Goal: Information Seeking & Learning: Learn about a topic

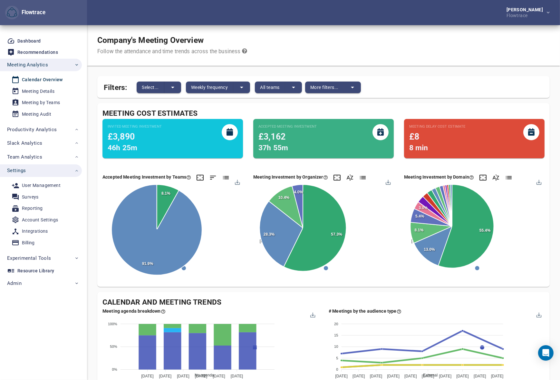
click at [392, 32] on div "Company's Meeting Overview Follow the attendance and time trends across the bus…" at bounding box center [323, 45] width 473 height 41
click at [155, 88] on span "Select..." at bounding box center [150, 87] width 17 height 8
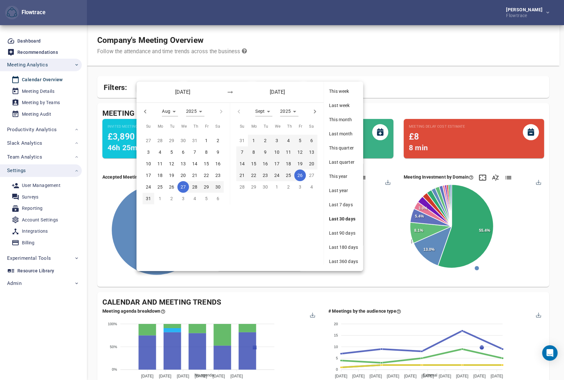
click at [336, 234] on span "Last 90 days" at bounding box center [343, 233] width 29 height 6
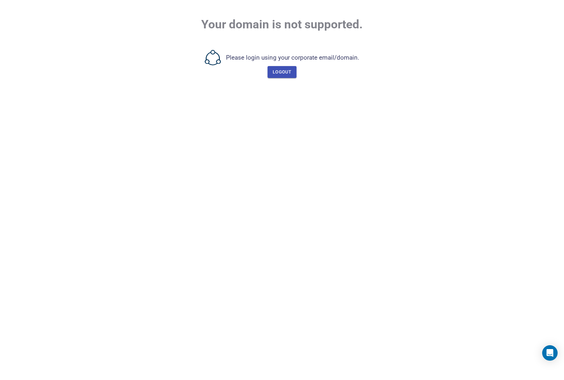
click at [100, 56] on div "Please login using your corporate email/domain. Logout" at bounding box center [282, 64] width 523 height 28
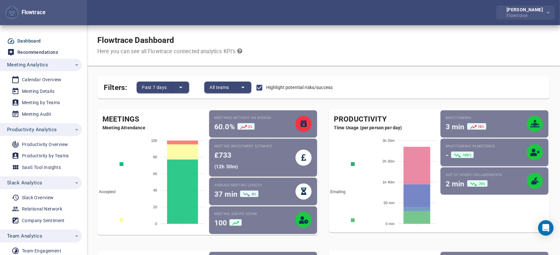
click at [525, 13] on div "Flowtrace" at bounding box center [525, 15] width 39 height 6
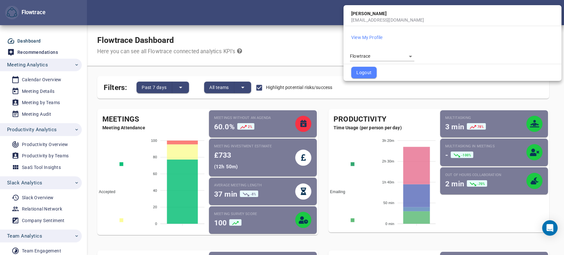
click at [361, 72] on span "Logout" at bounding box center [364, 73] width 15 height 8
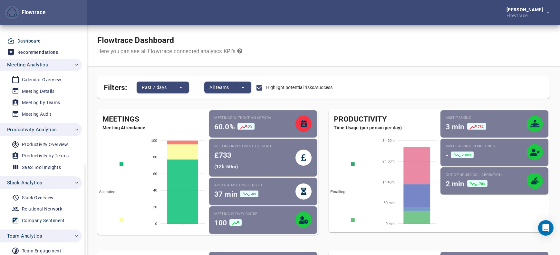
scroll to position [80, 0]
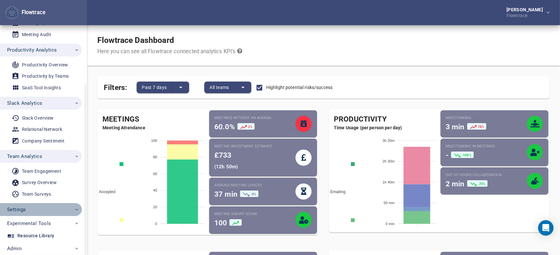
click at [31, 209] on span "Settings" at bounding box center [43, 209] width 72 height 8
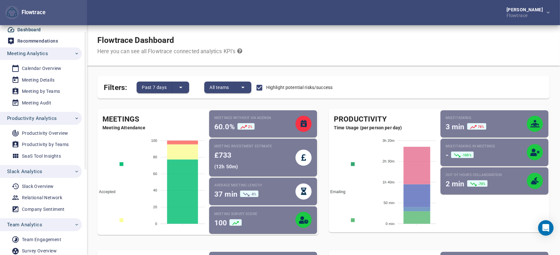
scroll to position [0, 0]
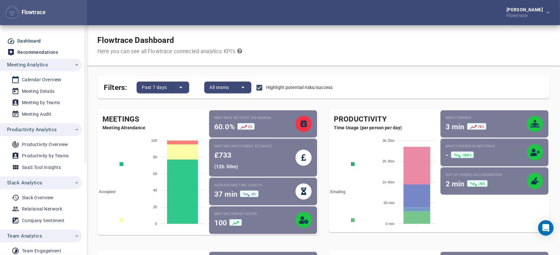
click at [43, 79] on div "Calendar Overview" at bounding box center [42, 80] width 40 height 8
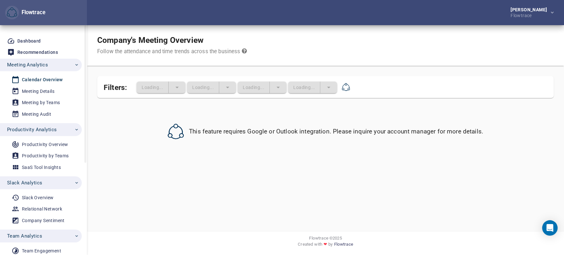
click at [58, 128] on span "Productivity Analytics" at bounding box center [43, 129] width 72 height 8
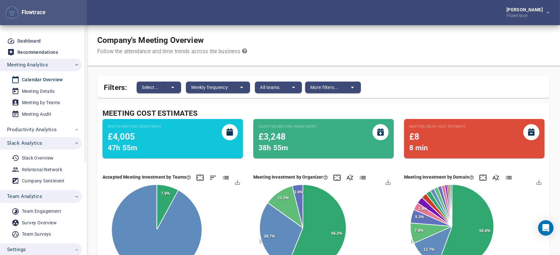
click at [42, 145] on span "Slack Analytics" at bounding box center [43, 143] width 72 height 8
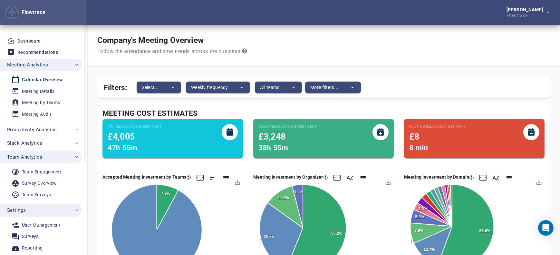
click at [43, 156] on span "Team Analytics" at bounding box center [43, 157] width 72 height 8
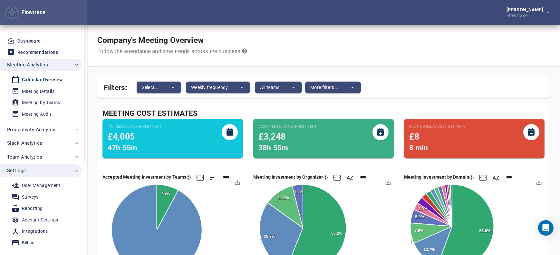
click at [42, 171] on span "Settings" at bounding box center [43, 170] width 72 height 8
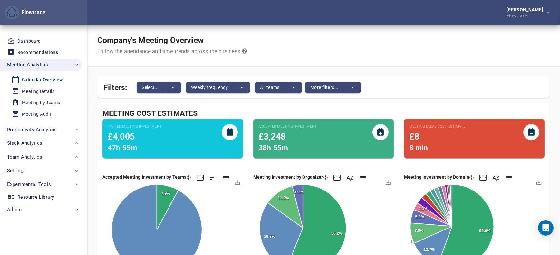
click at [303, 52] on div "Company's Meeting Overview Follow the attendance and time trends across the bus…" at bounding box center [323, 45] width 473 height 41
click at [200, 87] on span "Weekly frequency" at bounding box center [209, 87] width 37 height 8
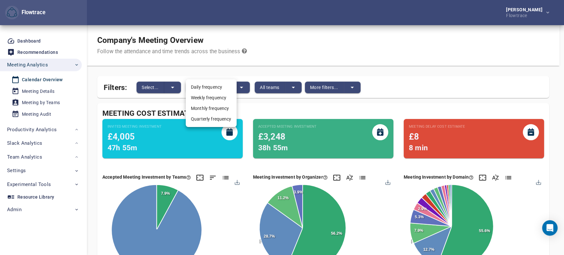
click at [160, 86] on div at bounding box center [282, 127] width 564 height 255
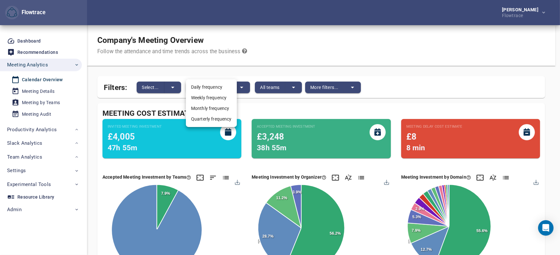
click at [155, 92] on div "Daily frequency Weekly frequency Monthly frequency Quarterly frequency" at bounding box center [280, 127] width 560 height 255
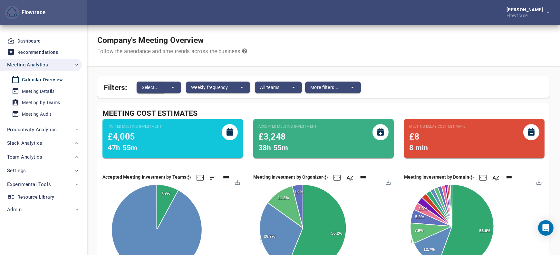
click at [151, 87] on span "Select..." at bounding box center [150, 87] width 17 height 8
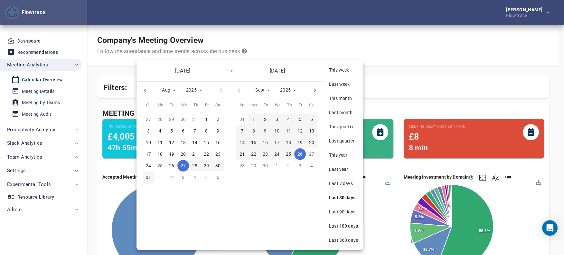
click at [347, 209] on span "Last 90 days" at bounding box center [343, 211] width 29 height 6
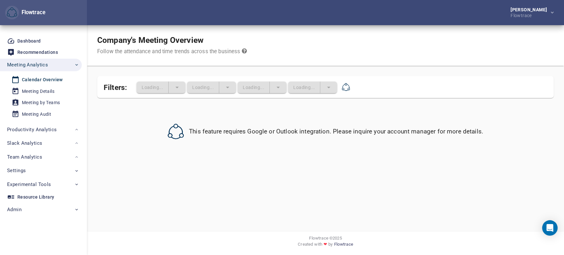
click at [409, 61] on div "Company's Meeting Overview Follow the attendance and time trends across the bus…" at bounding box center [325, 45] width 477 height 41
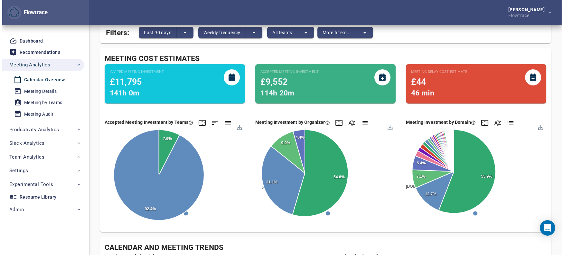
scroll to position [68, 0]
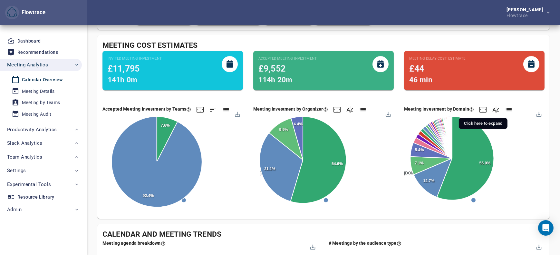
click at [484, 108] on icon at bounding box center [483, 110] width 8 height 8
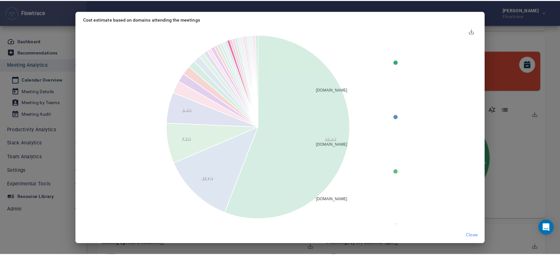
scroll to position [4, 0]
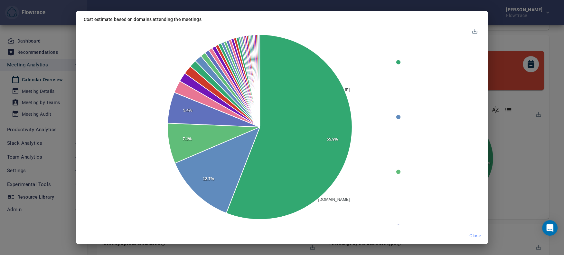
click at [477, 236] on span "Close" at bounding box center [476, 236] width 12 height 8
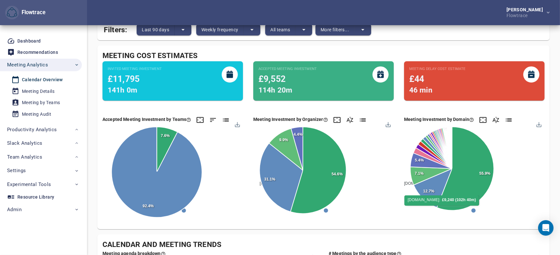
scroll to position [0, 0]
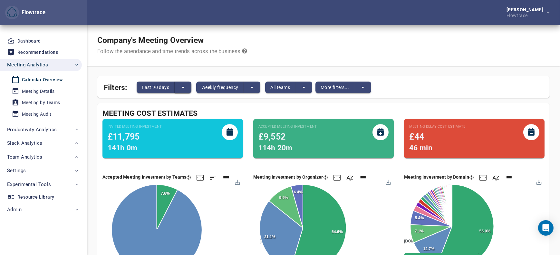
click at [181, 88] on icon "split button" at bounding box center [183, 87] width 8 height 8
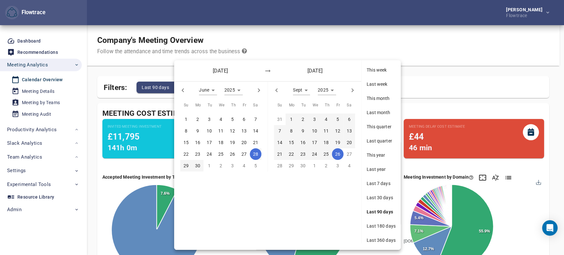
click at [385, 225] on span "Last 180 days" at bounding box center [381, 226] width 29 height 6
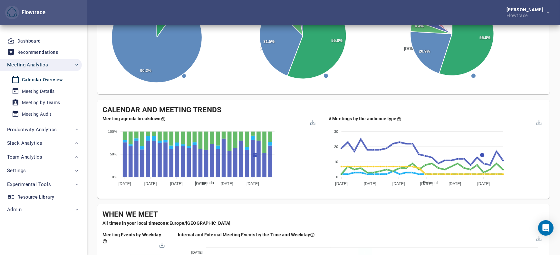
scroll to position [205, 0]
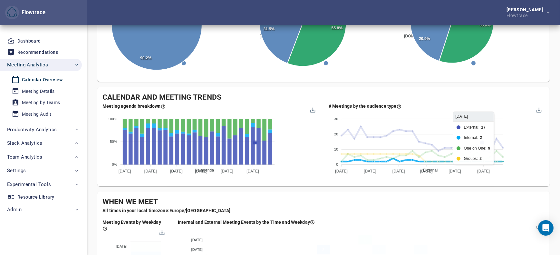
click at [436, 224] on span "Internal" at bounding box center [427, 226] width 18 height 5
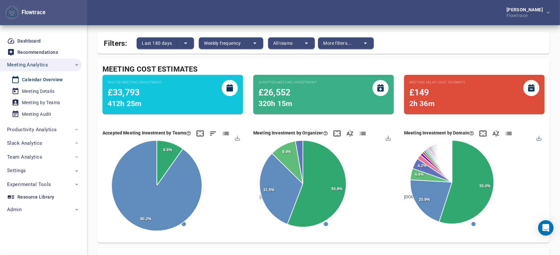
scroll to position [0, 0]
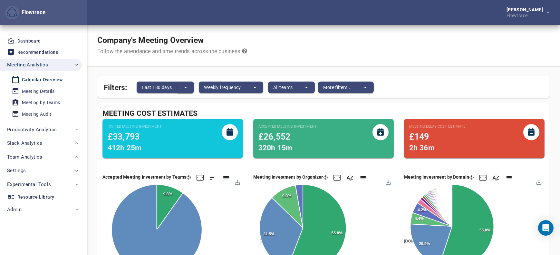
click at [180, 88] on button "split button" at bounding box center [185, 88] width 17 height 12
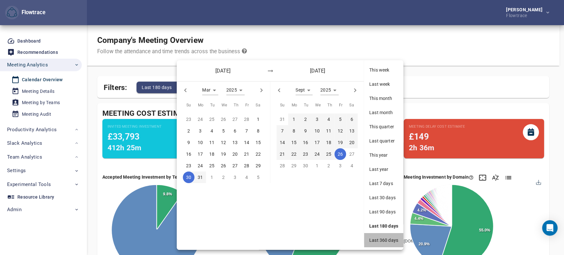
click at [378, 240] on span "Last 360 days" at bounding box center [384, 240] width 29 height 6
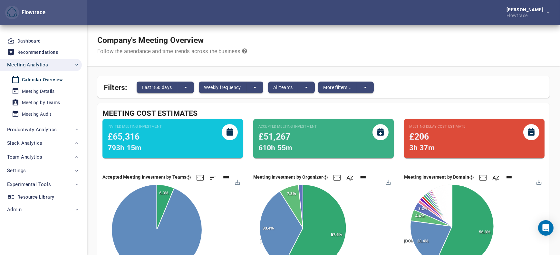
click at [400, 62] on div "Company's Meeting Overview Follow the attendance and time trends across the bus…" at bounding box center [323, 45] width 473 height 41
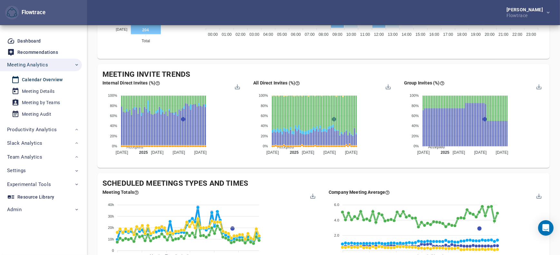
scroll to position [617, 0]
